Goal: Information Seeking & Learning: Check status

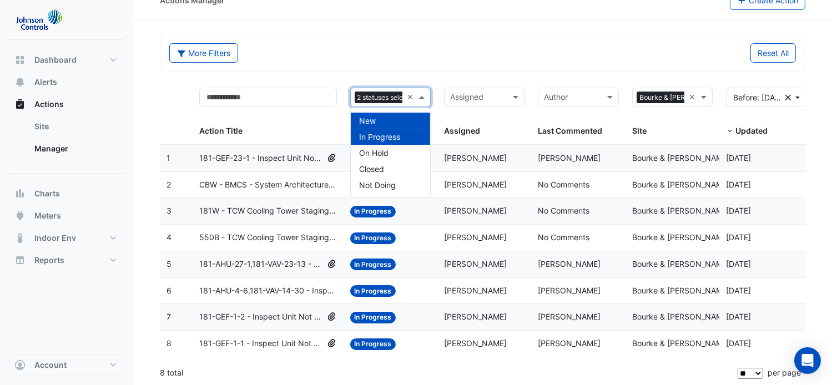
scroll to position [0, 24]
click at [421, 93] on span at bounding box center [423, 97] width 14 height 13
click at [388, 125] on div "New" at bounding box center [390, 121] width 79 height 16
click at [471, 77] on form "More Filters Reset All × In Progress × Assigned × Bourke & William × Action Tit…" at bounding box center [483, 210] width 646 height 353
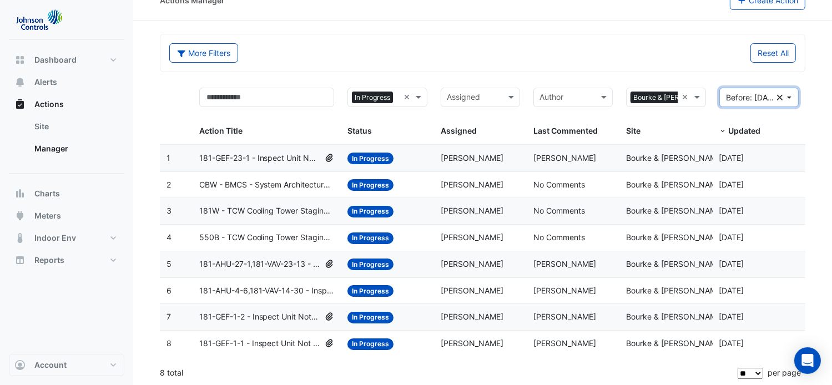
click at [792, 94] on button "Before: 10 Aug 25 Clear" at bounding box center [759, 97] width 79 height 19
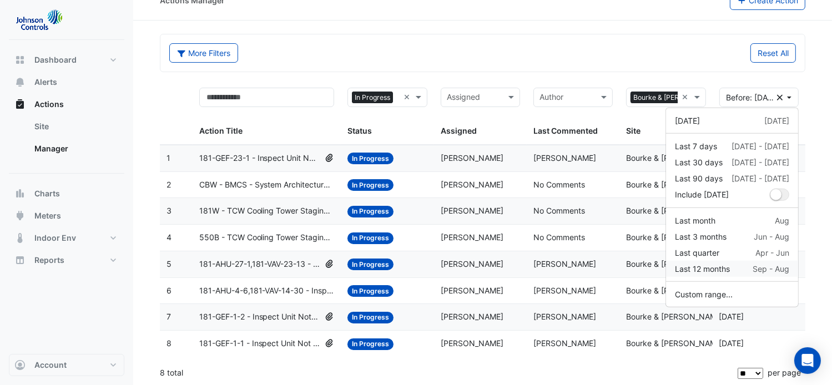
click at [718, 266] on div "Last 12 months" at bounding box center [702, 269] width 55 height 12
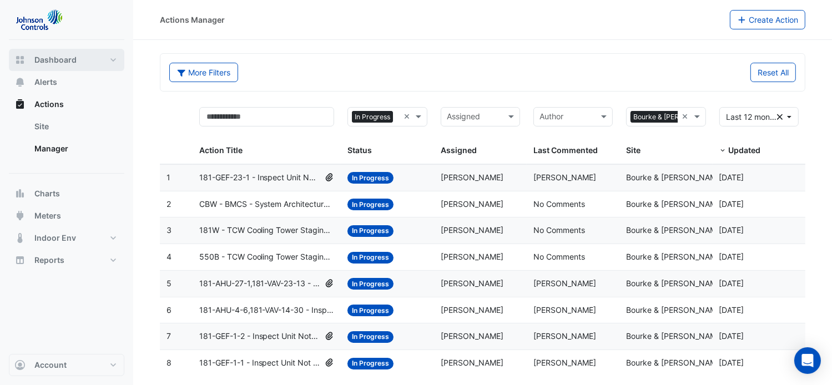
click at [66, 58] on span "Dashboard" at bounding box center [55, 59] width 42 height 11
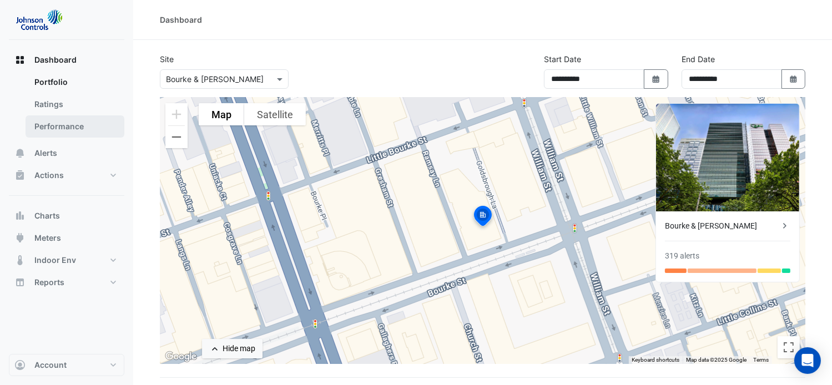
click at [72, 128] on link "Performance" at bounding box center [75, 126] width 99 height 22
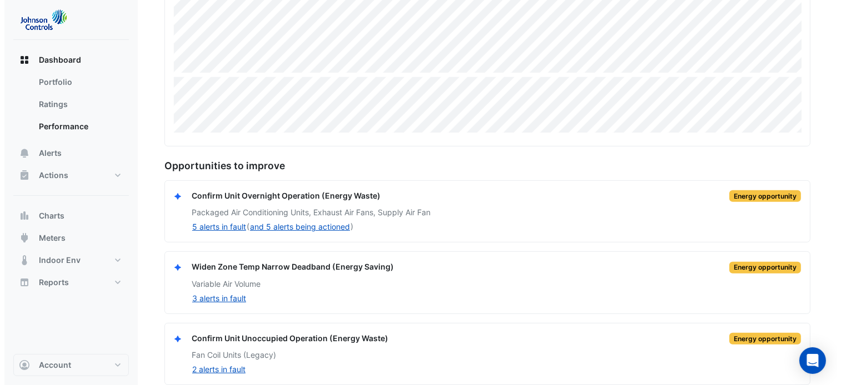
scroll to position [389, 0]
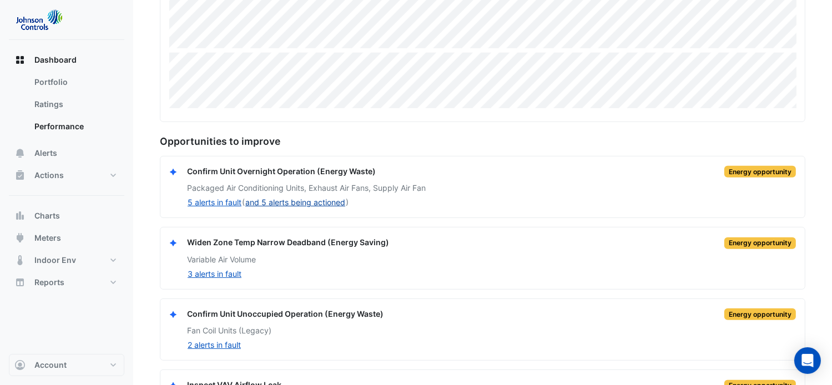
click at [273, 201] on button "and 5 alerts being actioned" at bounding box center [295, 202] width 101 height 13
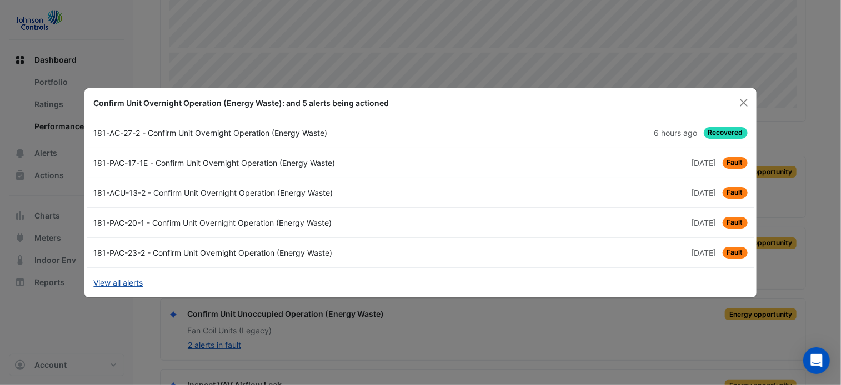
click at [124, 280] on link "View all alerts" at bounding box center [117, 283] width 49 height 12
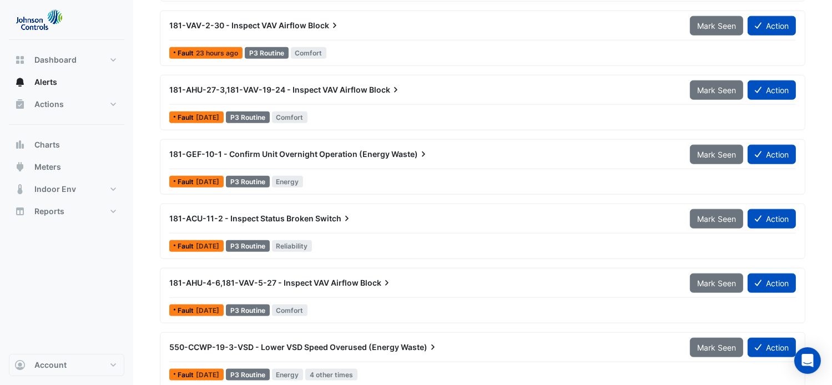
scroll to position [1388, 0]
